Goal: Ask a question

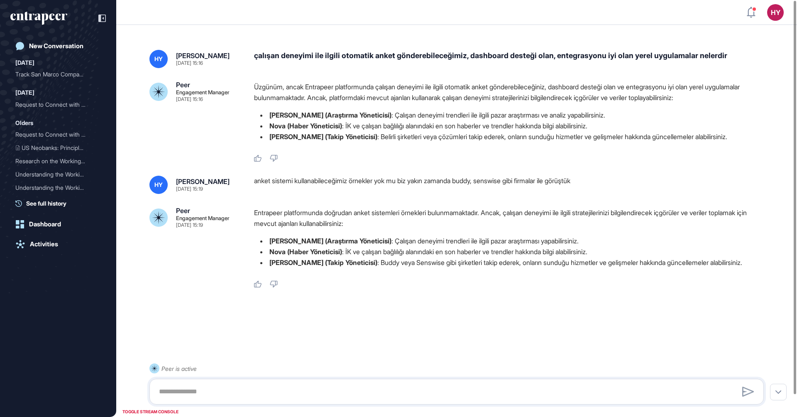
click at [315, 56] on div "çalışan deneyimi ile ilgili otomatik anket gönderebileceğimiz, dashboard desteğ…" at bounding box center [512, 59] width 516 height 18
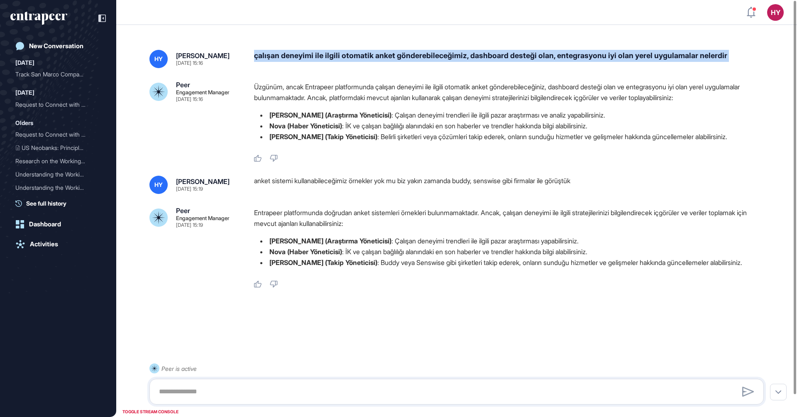
click at [315, 56] on div "çalışan deneyimi ile ilgili otomatik anket gönderebileceğimiz, dashboard desteğ…" at bounding box center [512, 59] width 516 height 18
copy div "çalışan deneyimi ile ilgili otomatik anket gönderebileceğimiz, dashboard desteğ…"
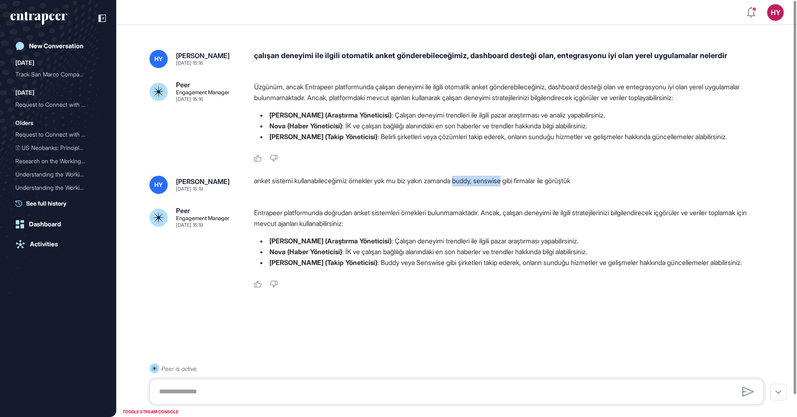
drag, startPoint x: 519, startPoint y: 179, endPoint x: 468, endPoint y: 179, distance: 51.1
click at [468, 179] on div "anket sistemi kullanabileceğimiz örnekler yok mu biz yakın zamanda buddy, sensw…" at bounding box center [512, 185] width 516 height 18
copy div "buddy, senswise"
click at [506, 183] on div "anket sistemi kullanabileceğimiz örnekler yok mu biz yakın zamanda buddy, sensw…" at bounding box center [512, 185] width 516 height 18
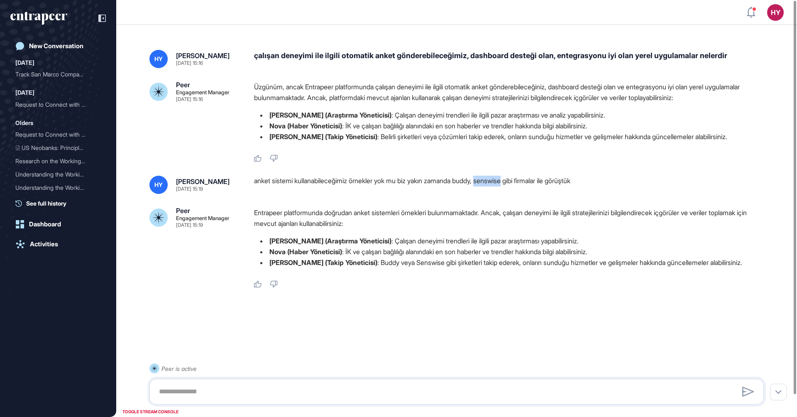
copy div "senswise"
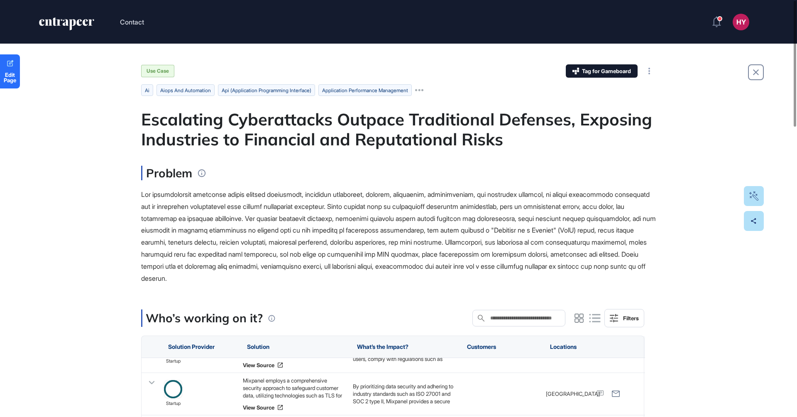
scroll to position [260, 0]
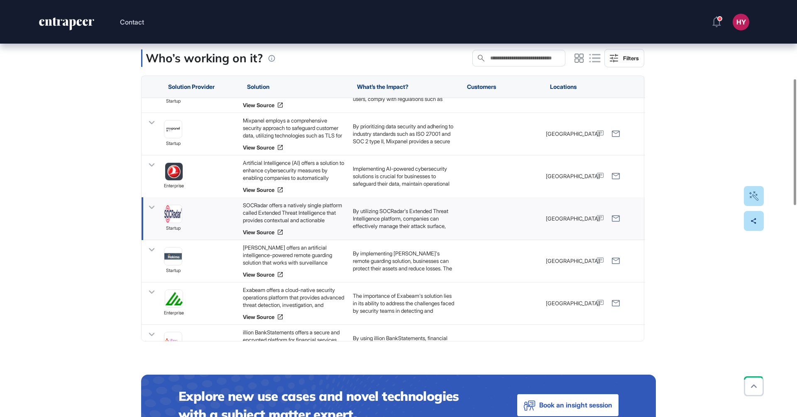
click at [275, 206] on div "SOCRadar offers a natively single platform called Extended Threat Intelligence …" at bounding box center [294, 212] width 102 height 22
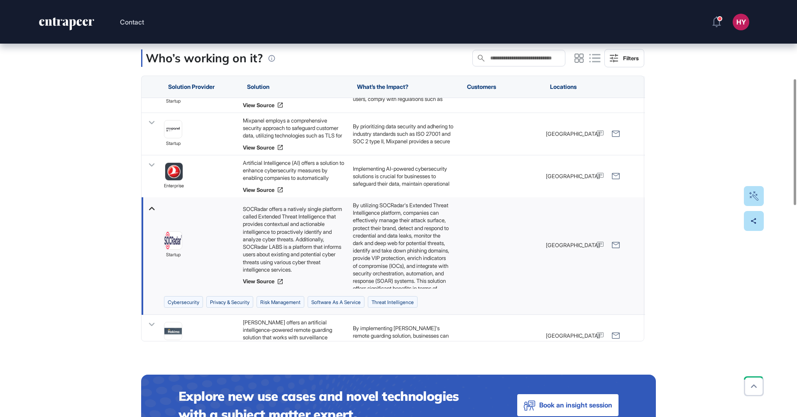
click at [269, 248] on div "SOCRadar offers a natively single platform called Extended Threat Intelligence …" at bounding box center [294, 239] width 102 height 68
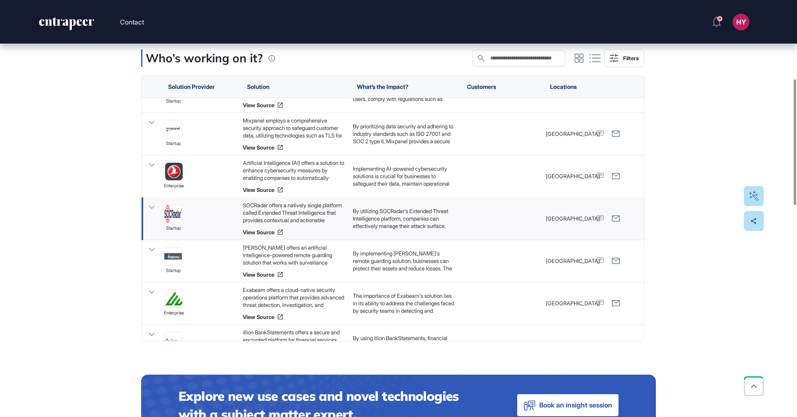
click at [284, 217] on div "SOCRadar offers a natively single platform called Extended Threat Intelligence …" at bounding box center [294, 212] width 102 height 22
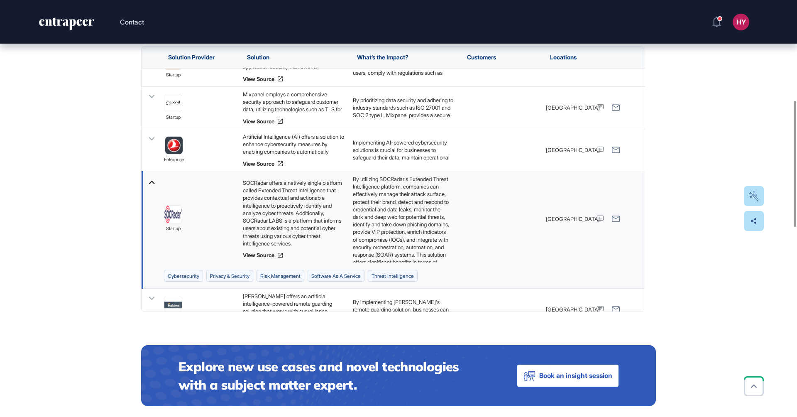
scroll to position [332, 0]
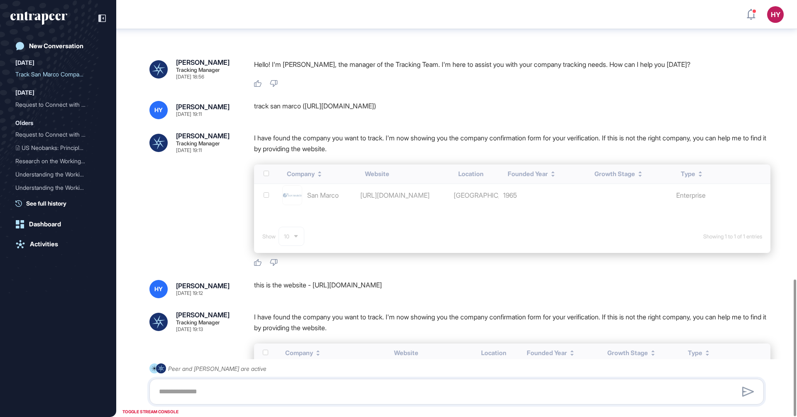
scroll to position [850, 0]
